Goal: Information Seeking & Learning: Check status

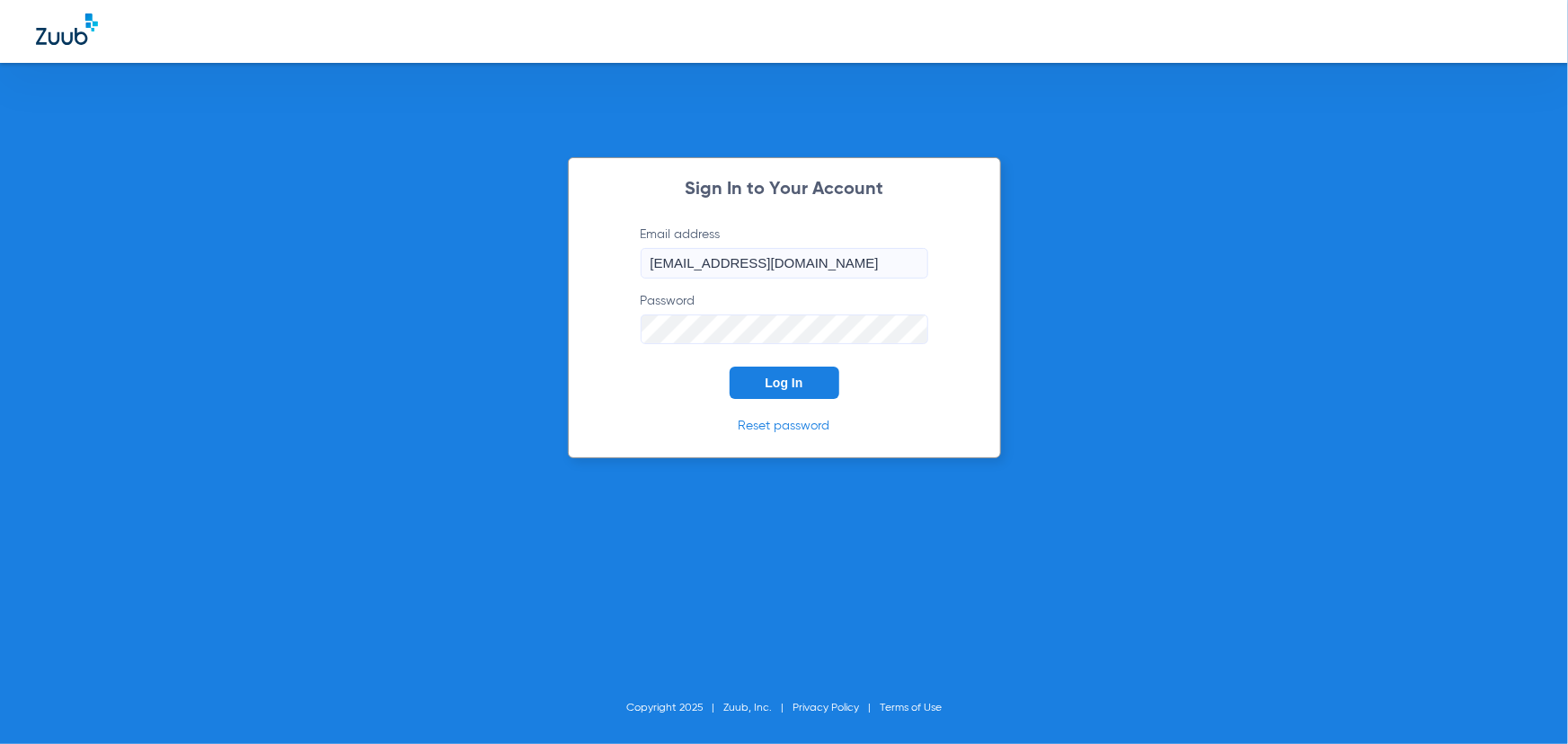
click at [767, 371] on button "Log In" at bounding box center [784, 383] width 109 height 33
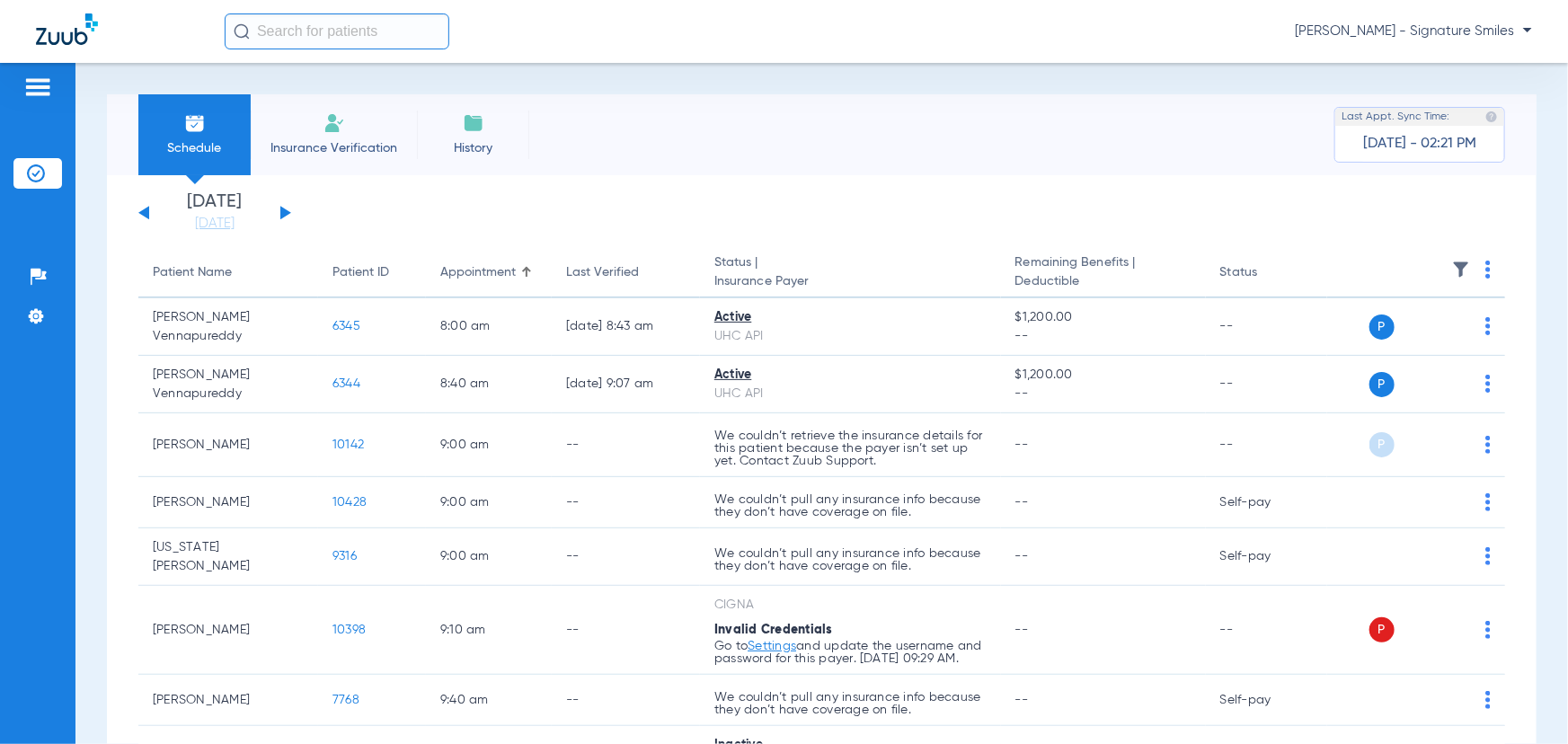
click at [285, 215] on button at bounding box center [286, 212] width 11 height 14
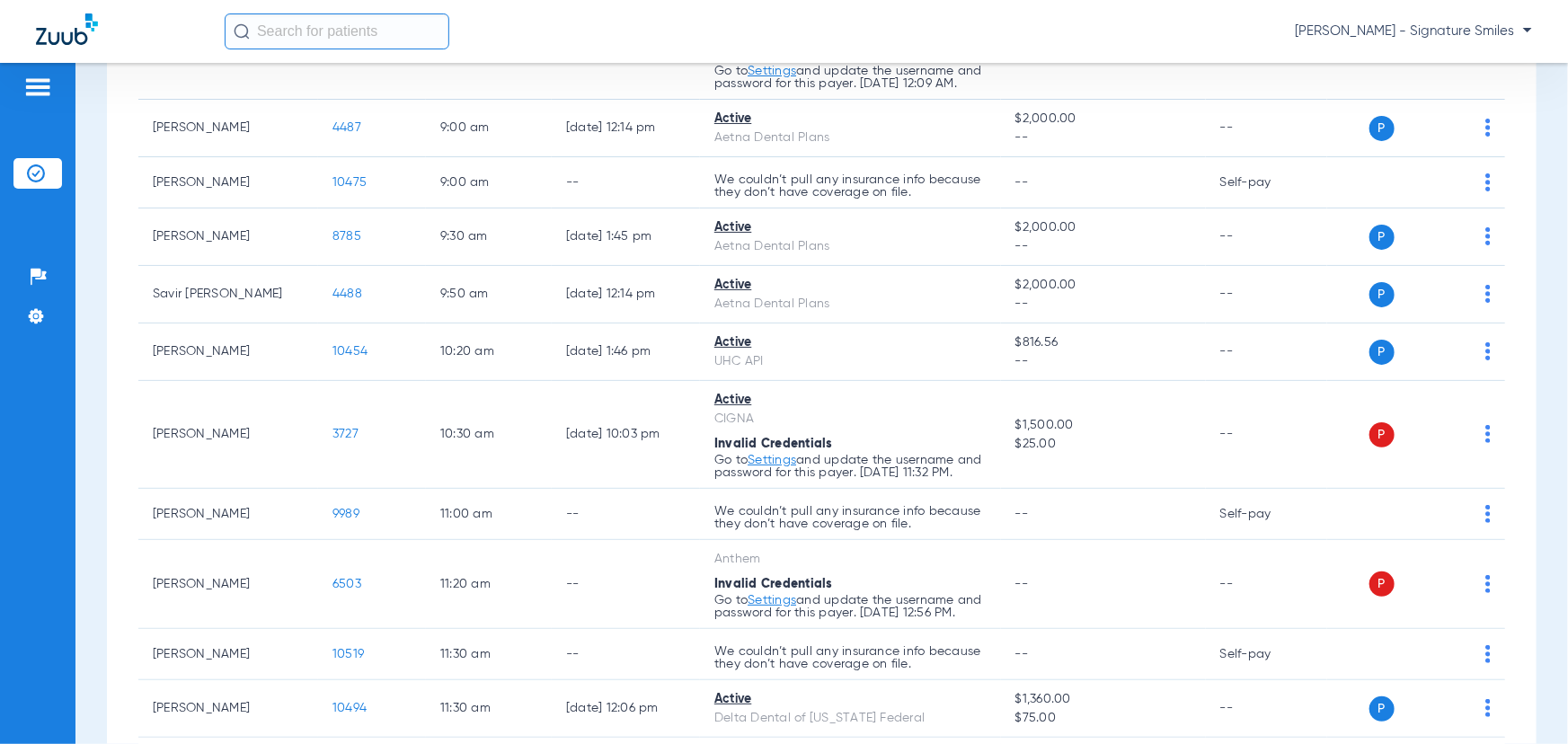
scroll to position [219, 0]
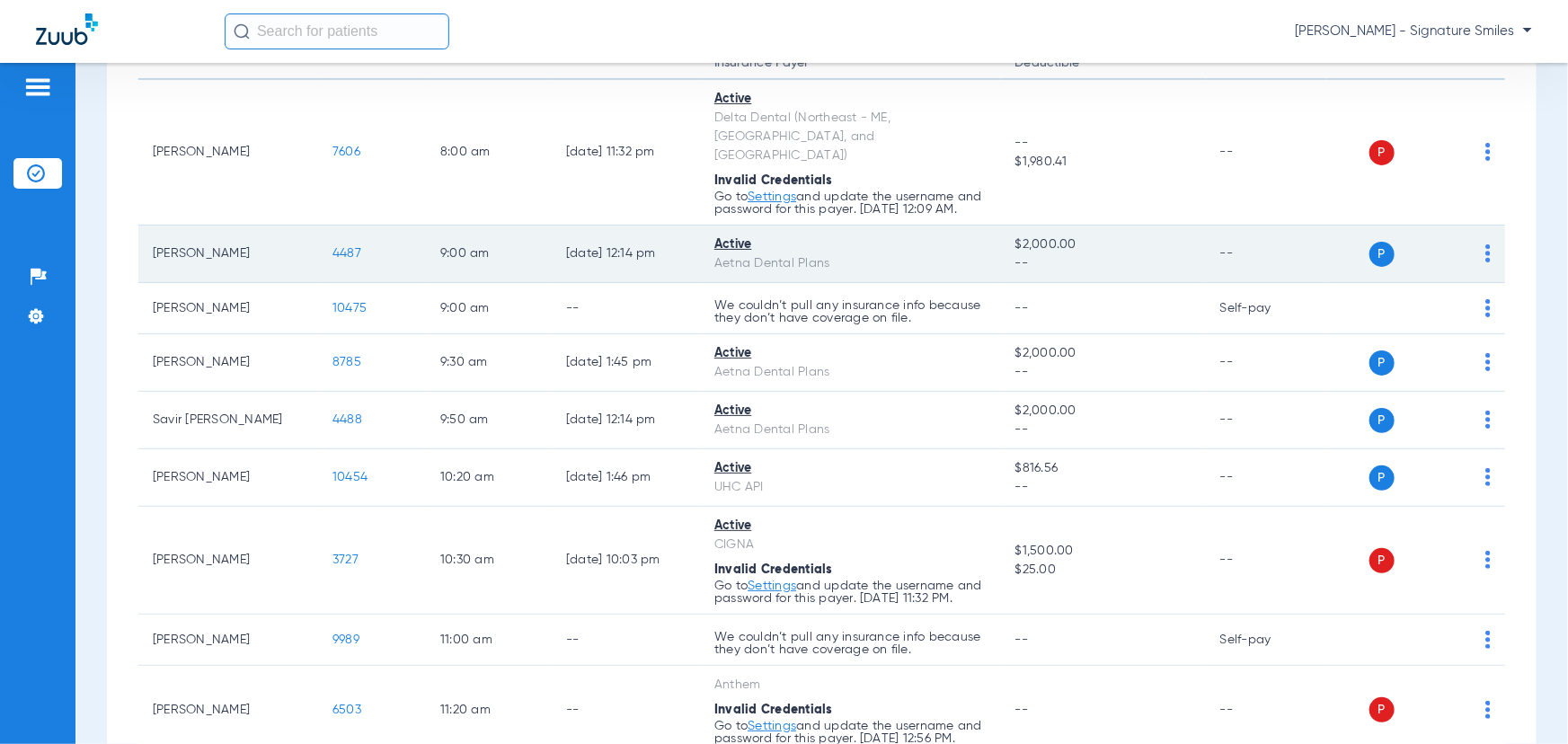
drag, startPoint x: 506, startPoint y: 233, endPoint x: 494, endPoint y: 237, distance: 12.6
click at [504, 234] on td "9:00 AM" at bounding box center [488, 255] width 125 height 58
click at [348, 247] on span "4487" at bounding box center [347, 254] width 29 height 13
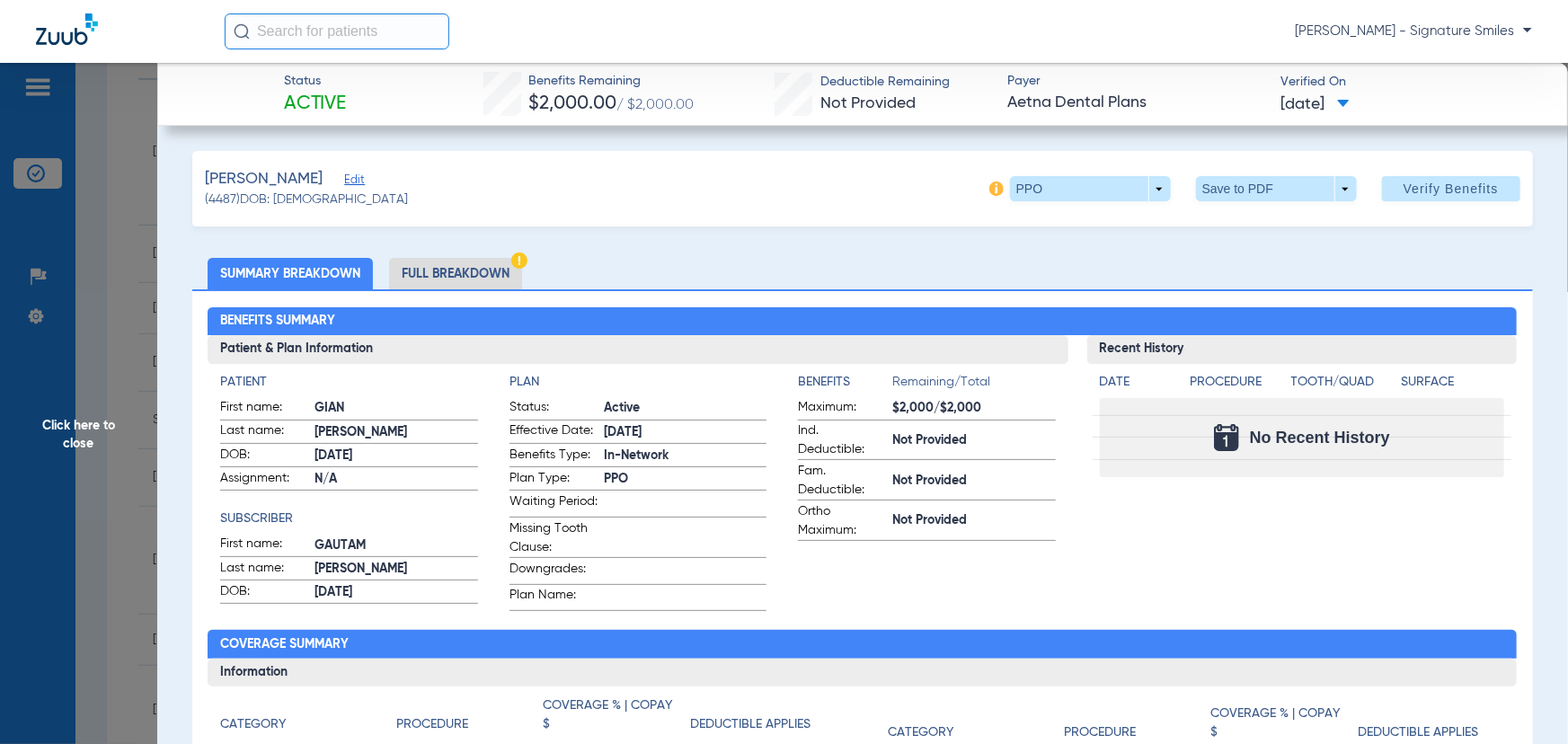
click at [454, 280] on li "Full Breakdown" at bounding box center [455, 274] width 133 height 32
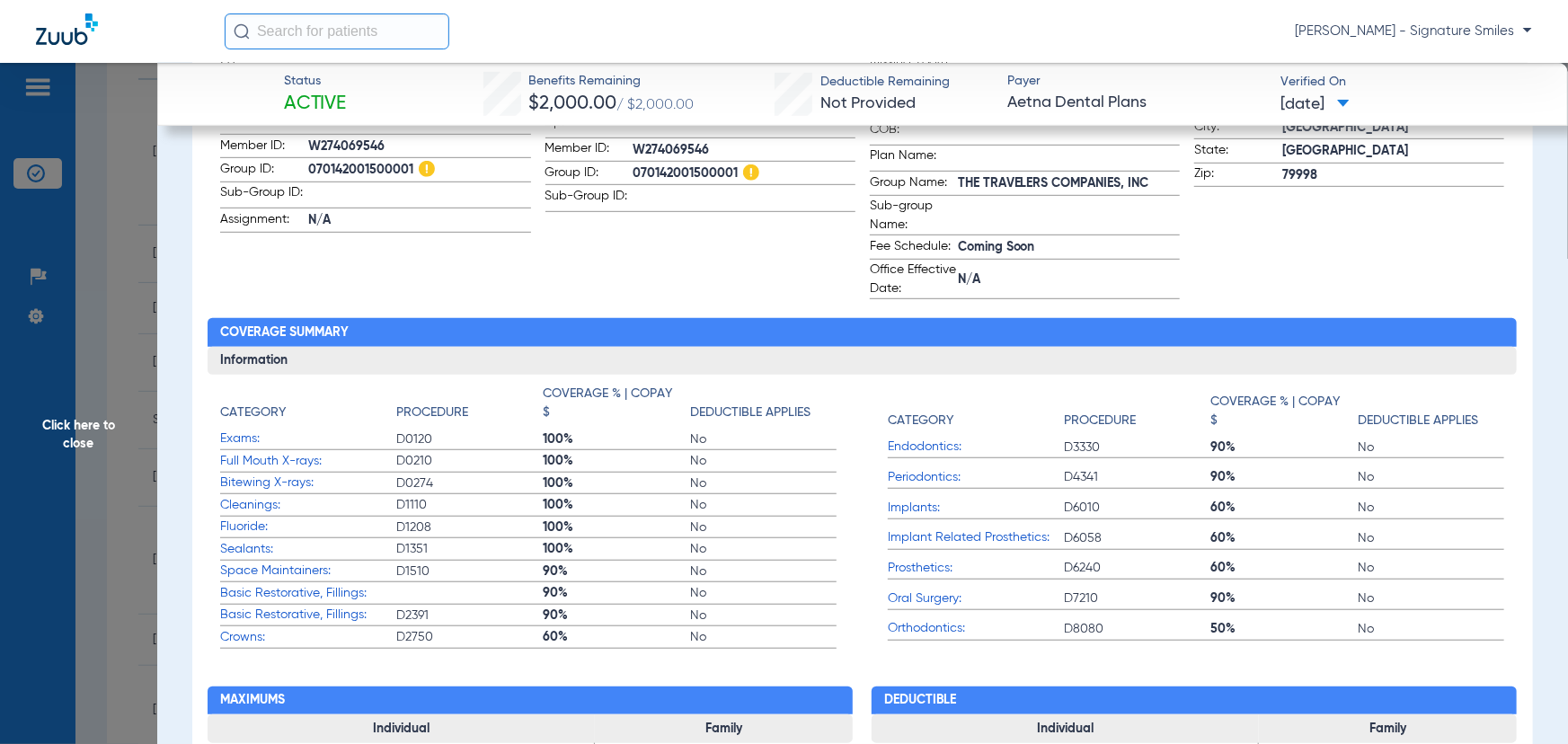
scroll to position [0, 0]
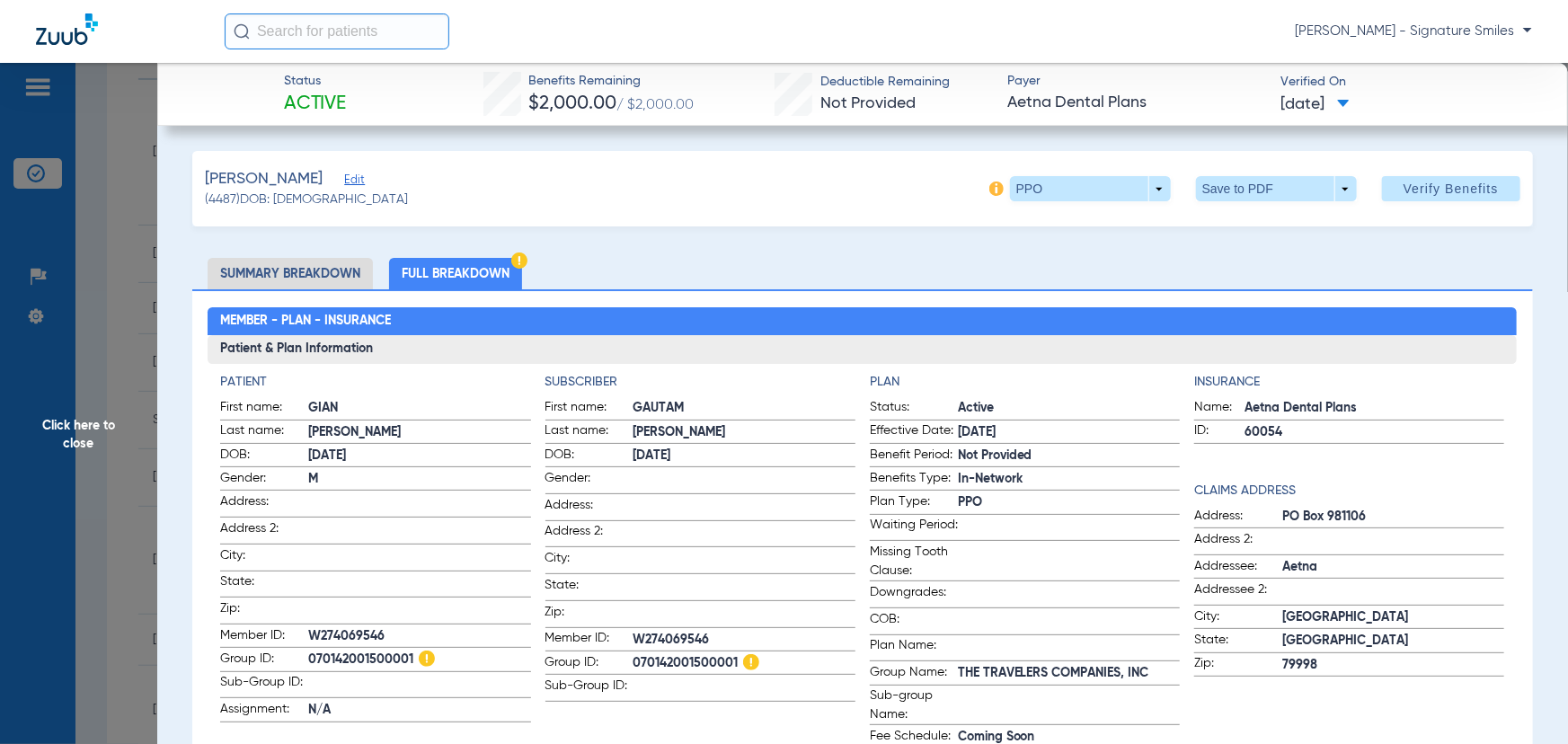
click at [311, 277] on li "Summary Breakdown" at bounding box center [290, 274] width 165 height 32
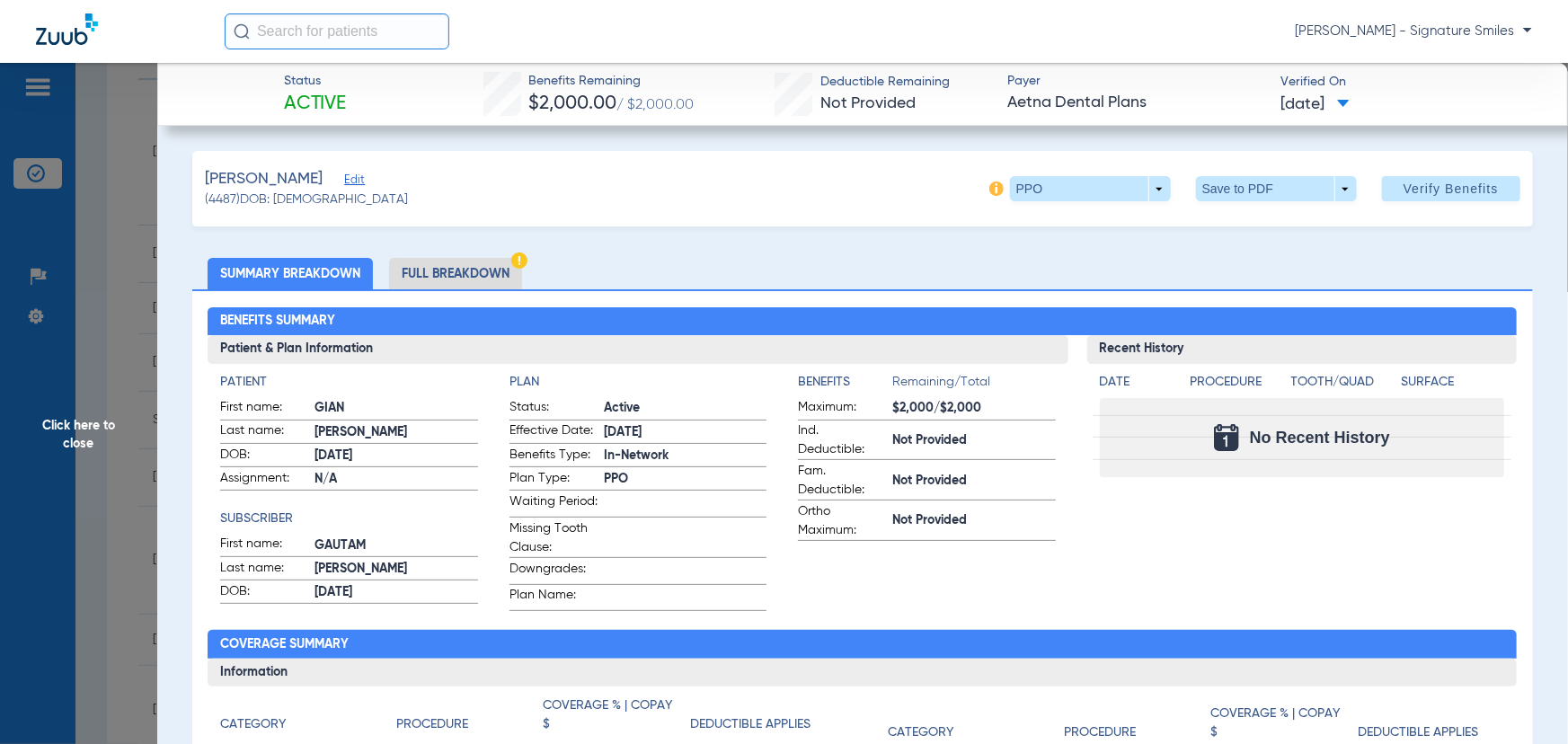
click at [589, 432] on span "Effective Date:" at bounding box center [553, 432] width 88 height 22
click at [434, 267] on li "Full Breakdown" at bounding box center [455, 274] width 133 height 32
